Goal: Find specific page/section: Find specific page/section

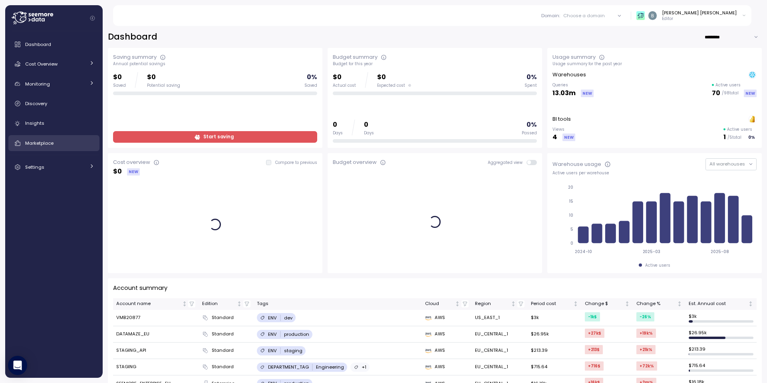
click at [65, 140] on div "Marketplace" at bounding box center [59, 143] width 69 height 8
